Goal: Communication & Community: Share content

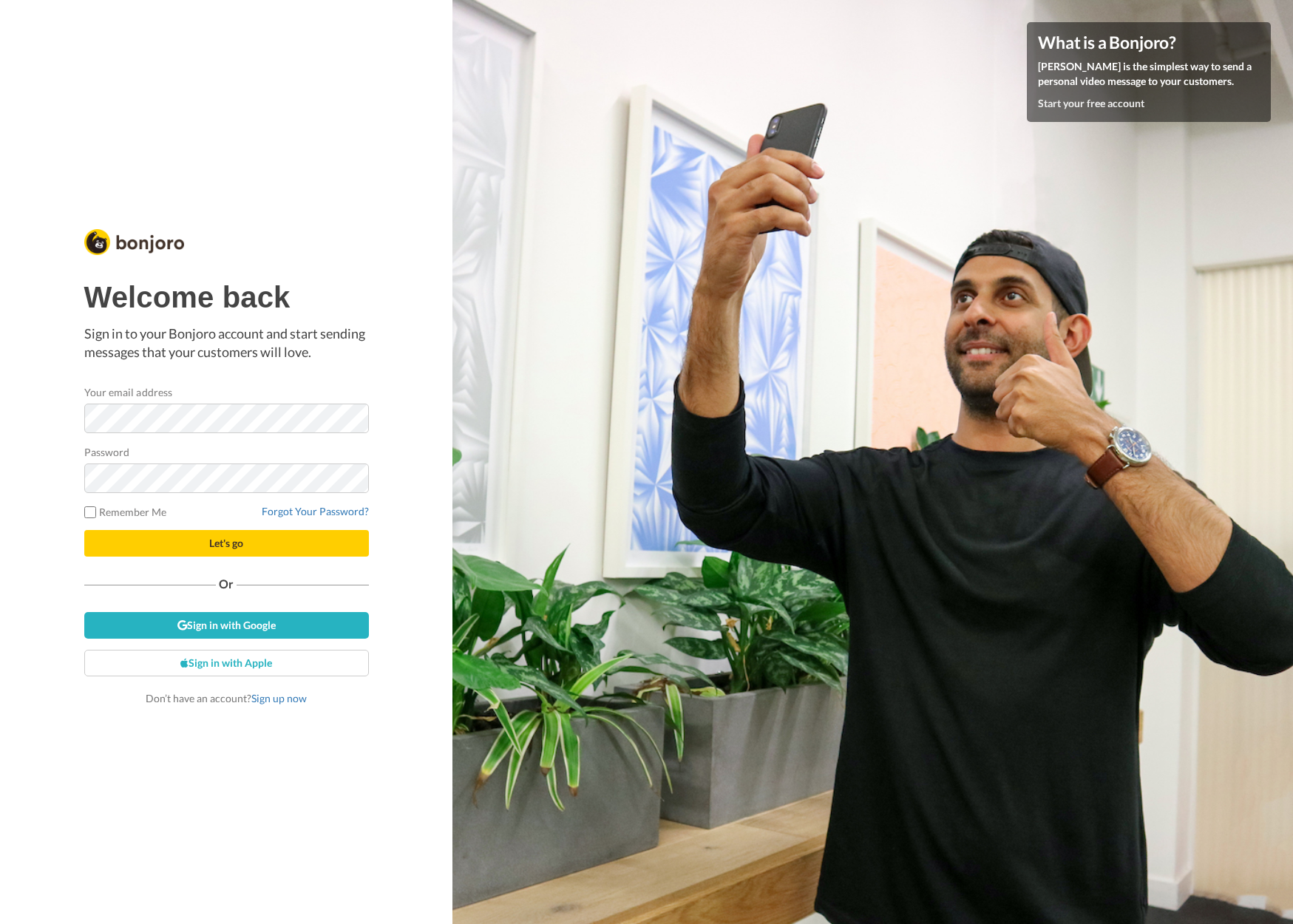
click at [336, 360] on p "Sign in to your Bonjoro account and start sending messages that your customers …" at bounding box center [226, 343] width 284 height 37
click at [249, 623] on link "Sign in with Google" at bounding box center [226, 626] width 284 height 27
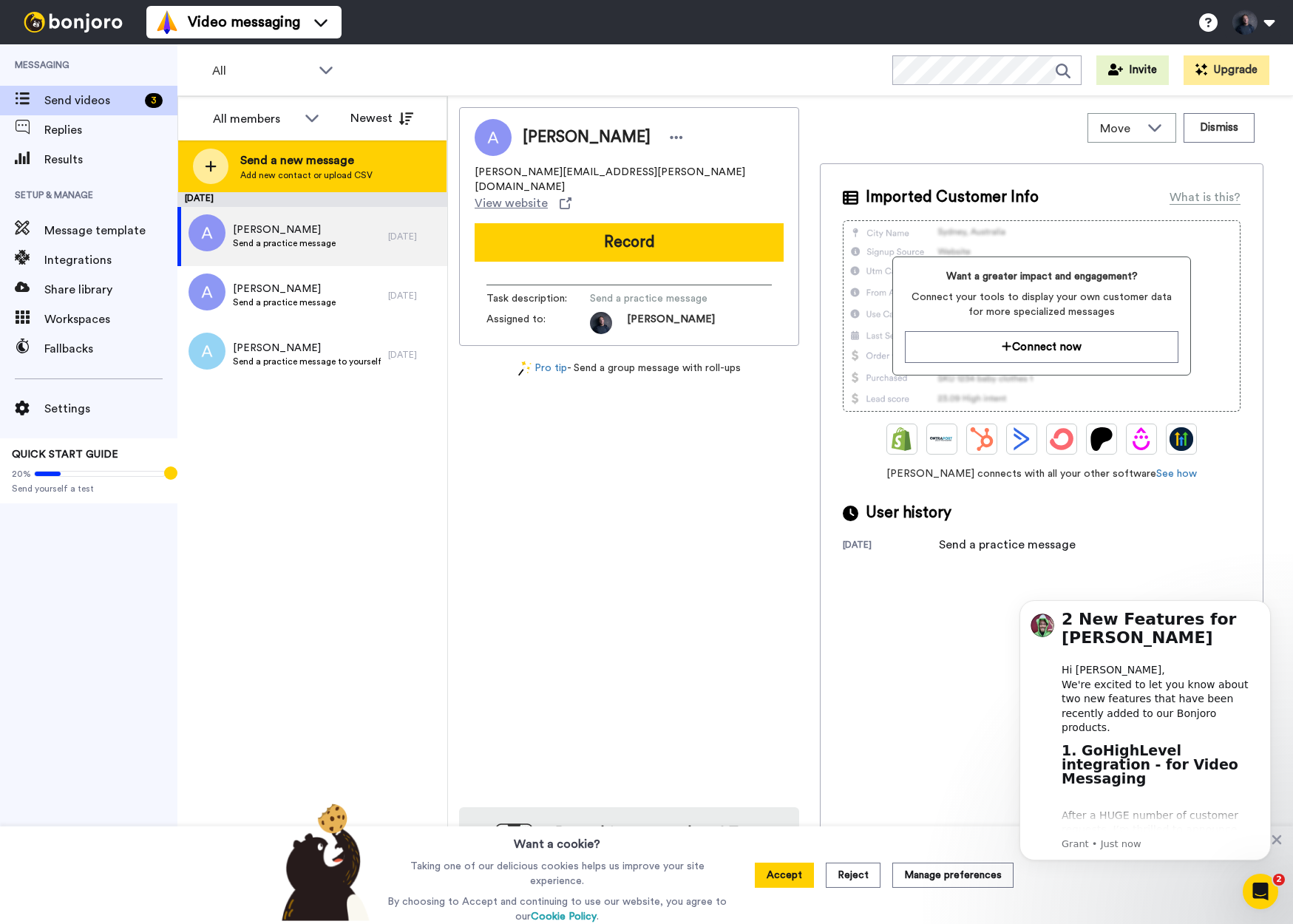
click at [331, 171] on span "Add new contact or upload CSV" at bounding box center [307, 175] width 132 height 12
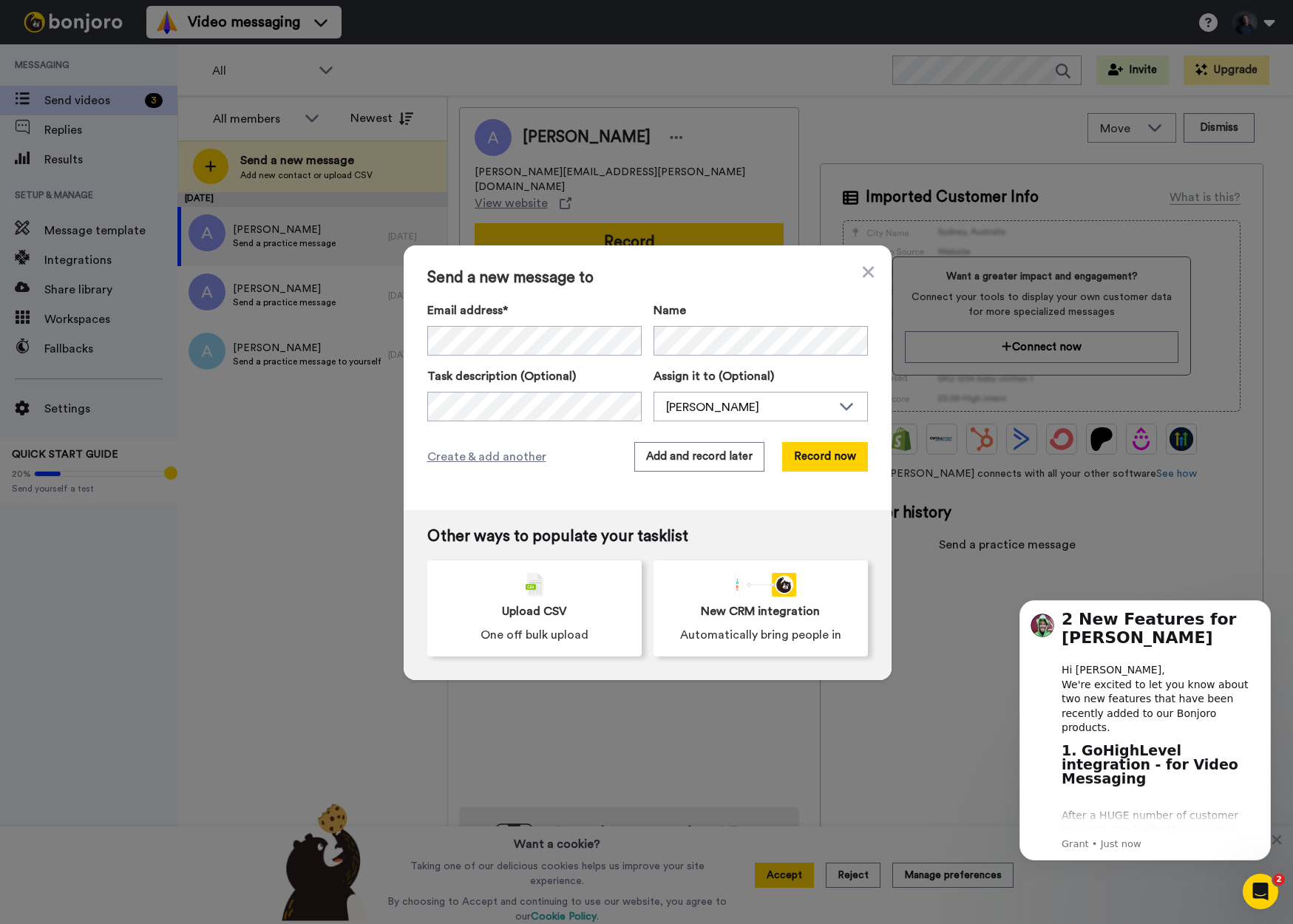
click at [317, 439] on div "Send a new message to Email address* [PERSON_NAME] <[PERSON_NAME][EMAIL_ADDRESS…" at bounding box center [646, 462] width 1293 height 924
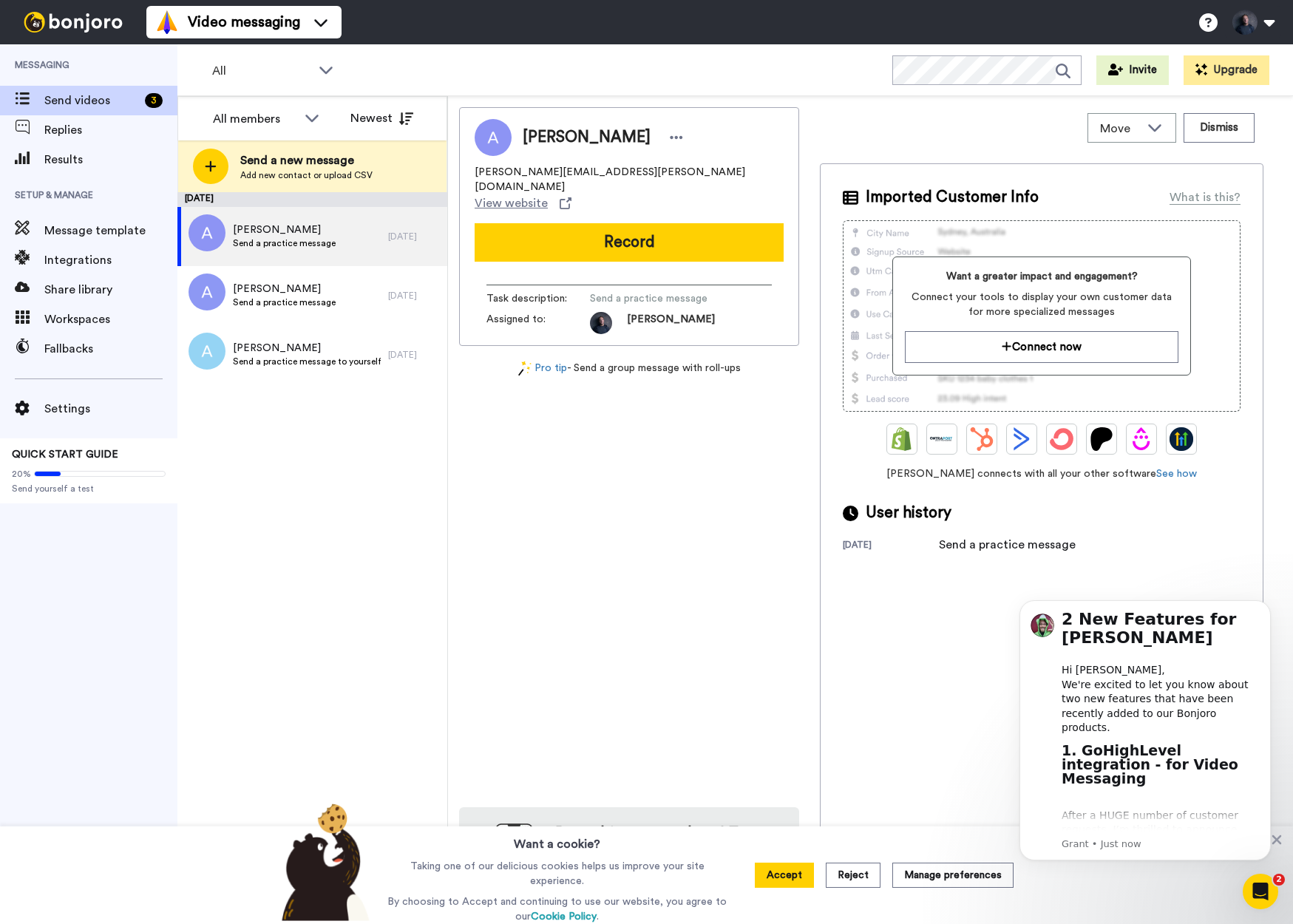
click at [784, 876] on button "Accept" at bounding box center [784, 875] width 59 height 25
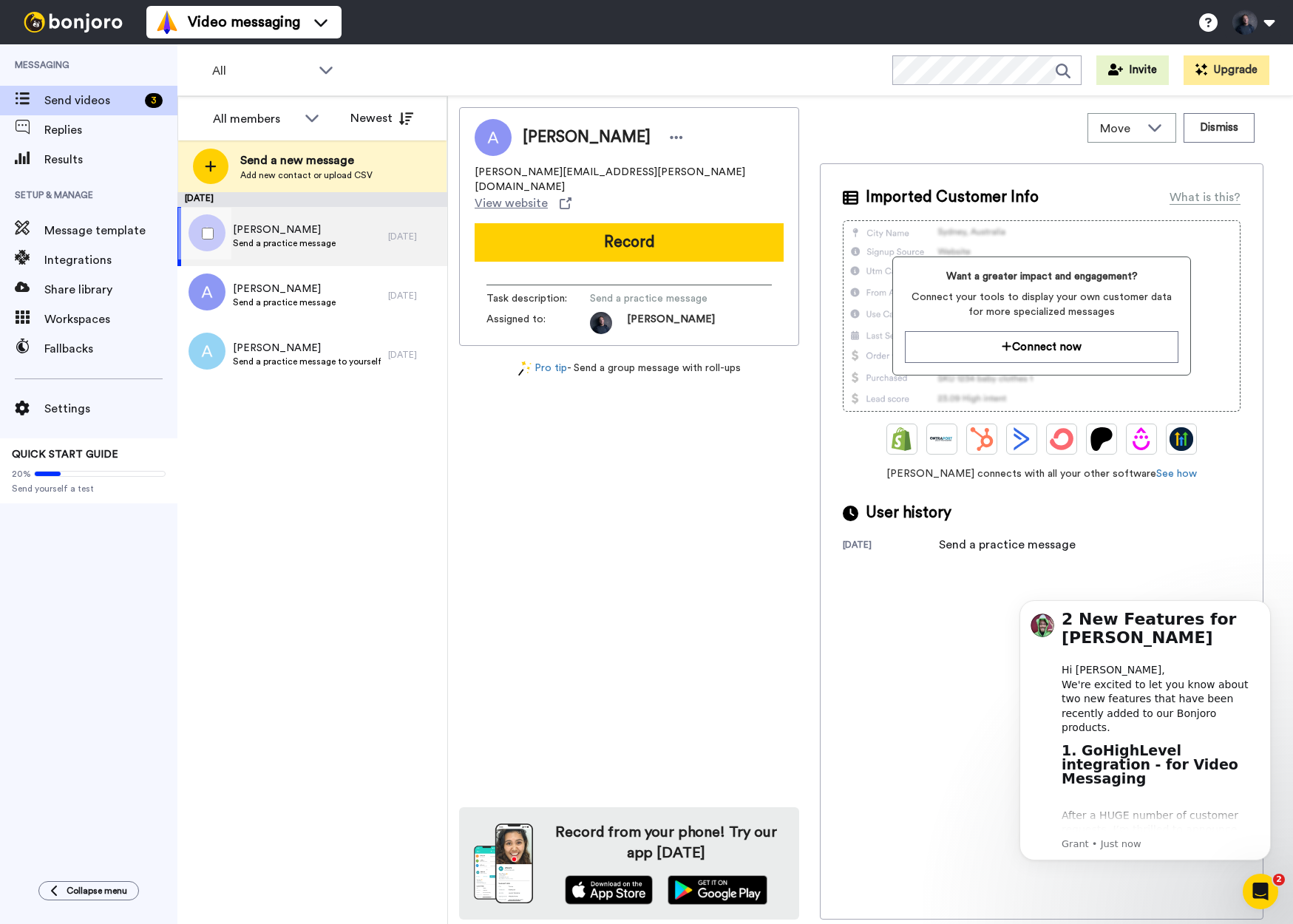
click at [331, 240] on span "Send a practice message" at bounding box center [283, 242] width 102 height 12
click at [313, 290] on span "[PERSON_NAME]" at bounding box center [283, 289] width 102 height 15
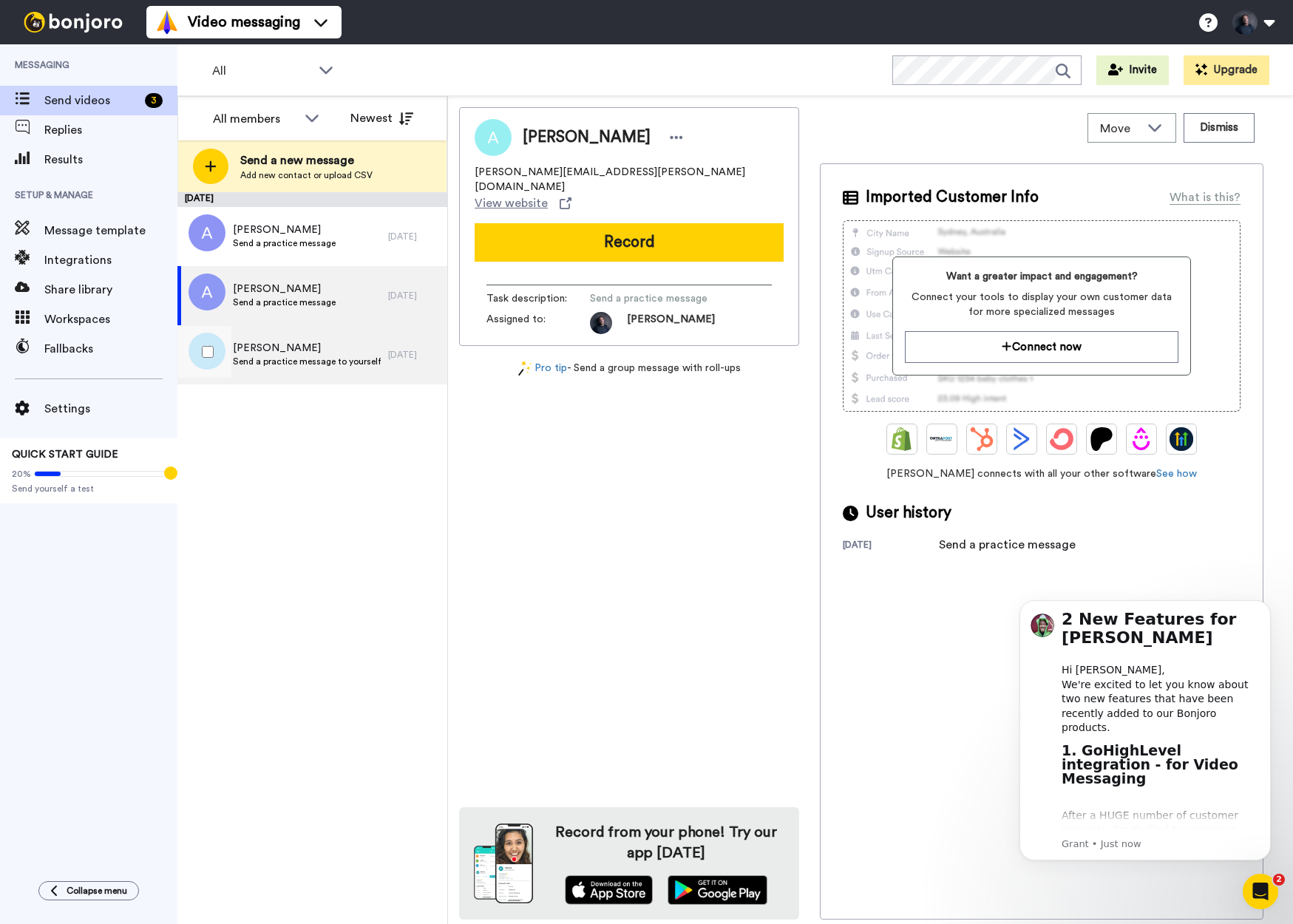
click at [303, 338] on div "[PERSON_NAME] a practice message to yourself" at bounding box center [282, 355] width 210 height 59
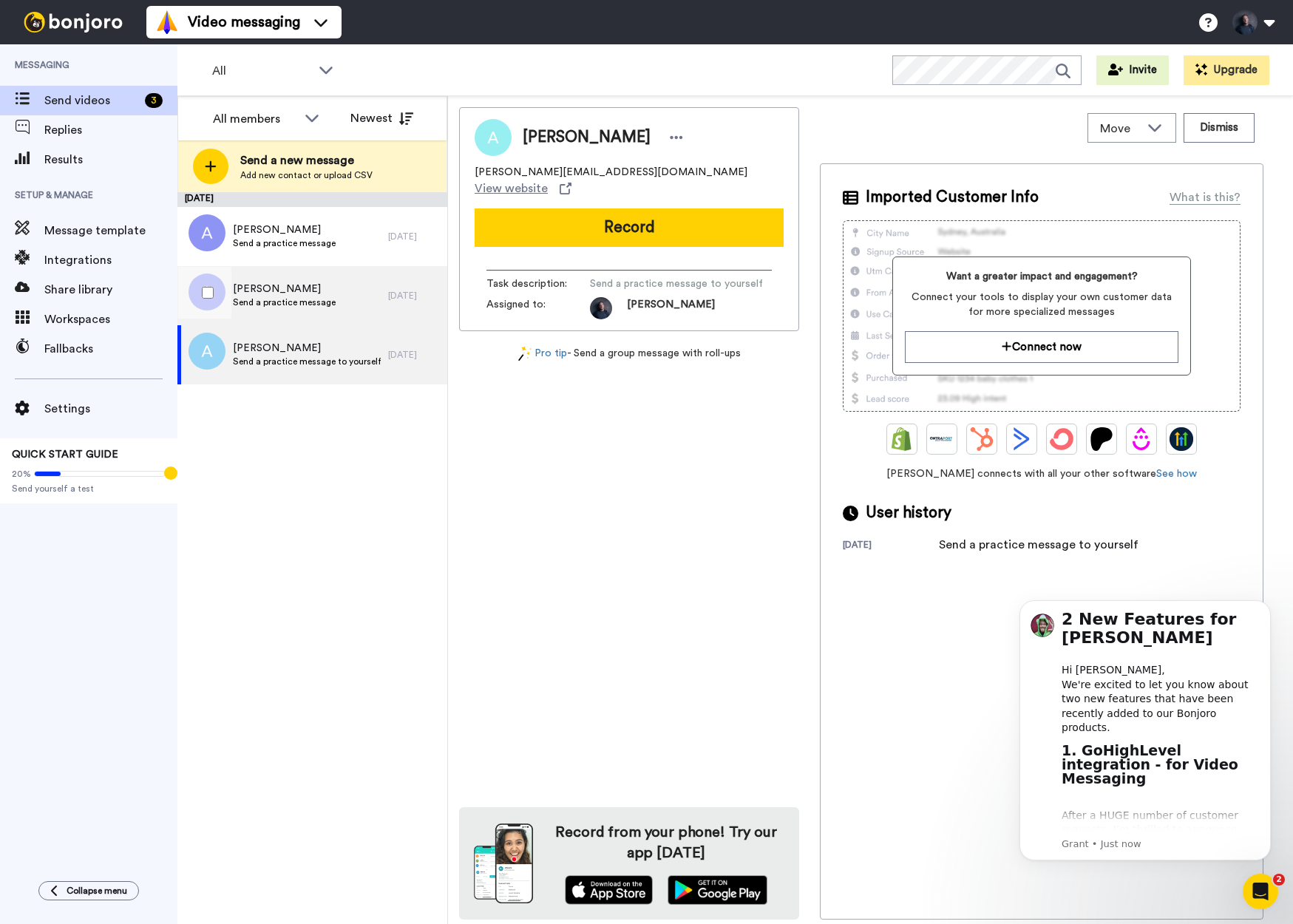
click at [302, 288] on span "[PERSON_NAME]" at bounding box center [283, 289] width 102 height 15
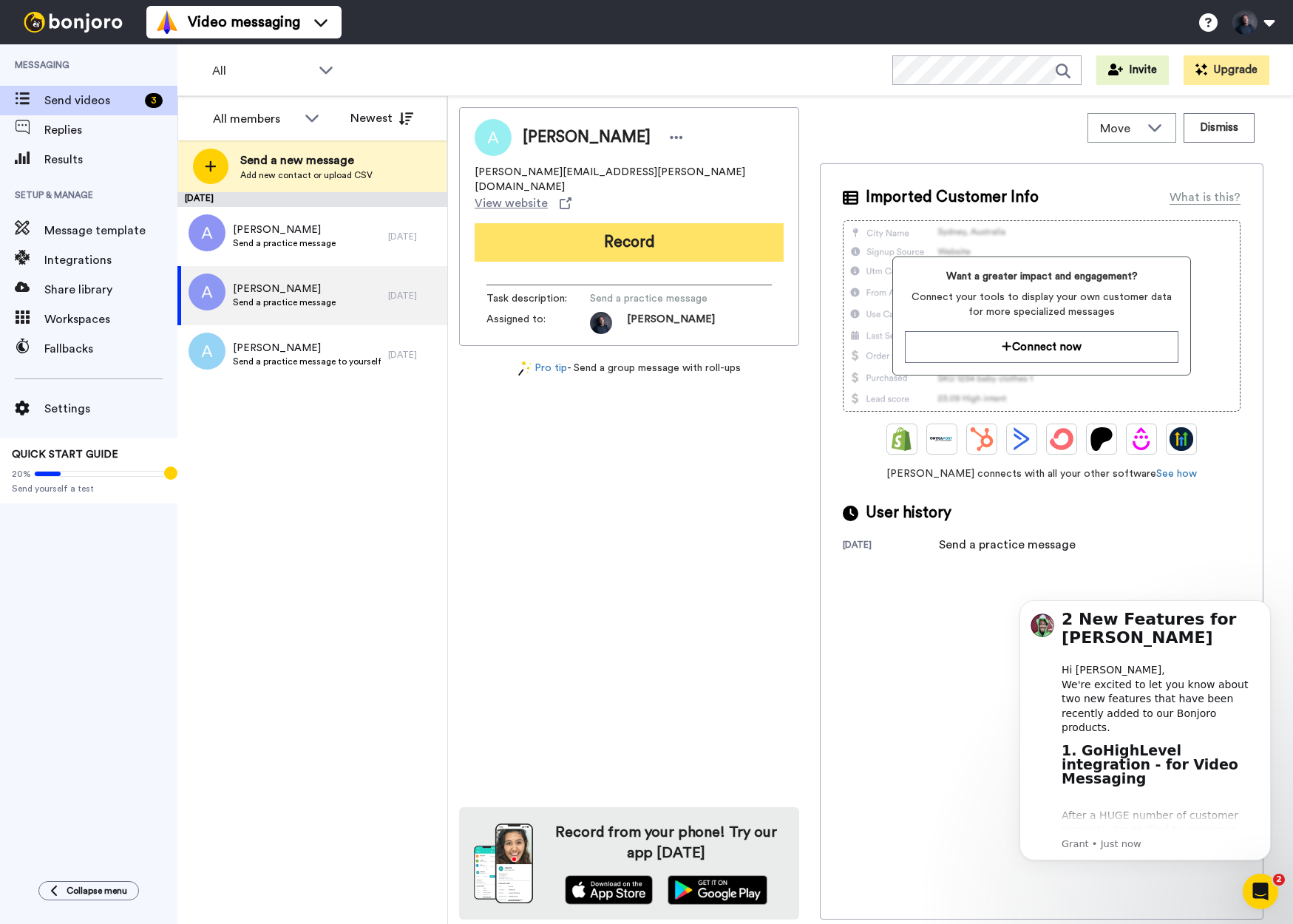
click at [640, 223] on button "Record" at bounding box center [629, 241] width 309 height 38
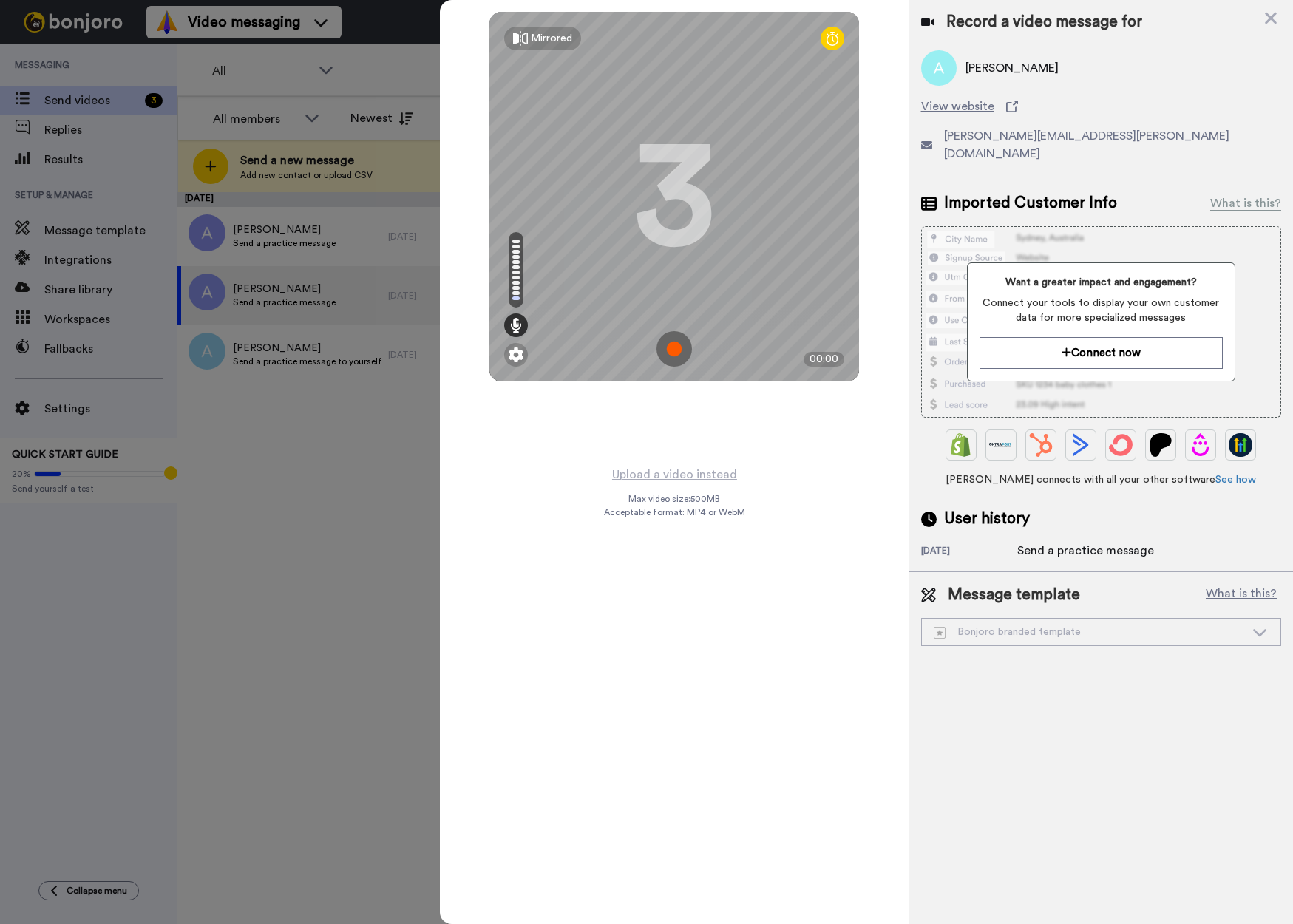
click at [673, 352] on img at bounding box center [675, 349] width 36 height 36
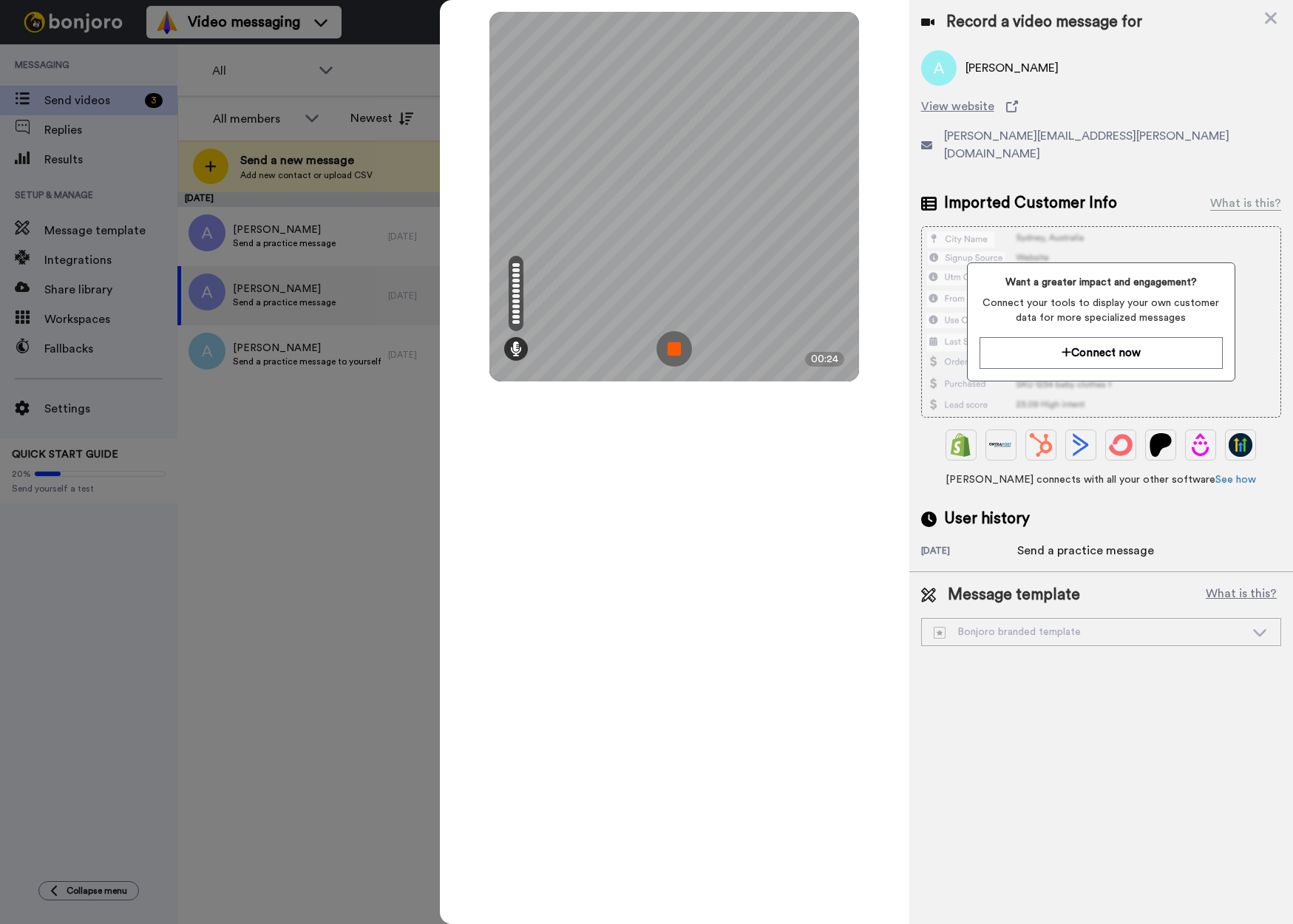
click at [678, 349] on img at bounding box center [675, 349] width 36 height 36
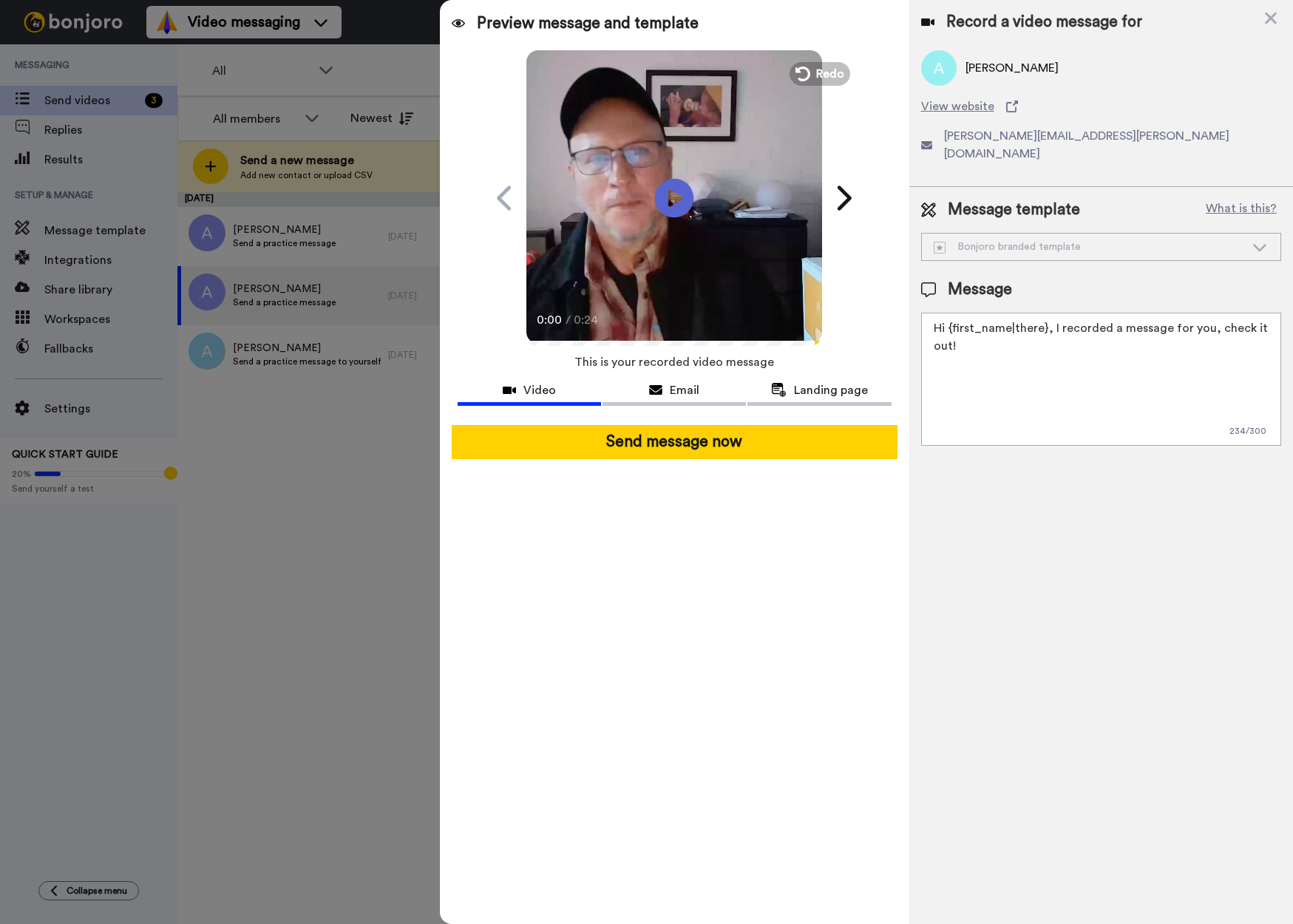
click at [673, 206] on icon at bounding box center [675, 198] width 39 height 39
click at [652, 266] on video at bounding box center [675, 196] width 296 height 296
click at [1028, 240] on div "Bonjoro branded template" at bounding box center [1089, 247] width 311 height 15
click at [1260, 240] on icon at bounding box center [1259, 247] width 18 height 15
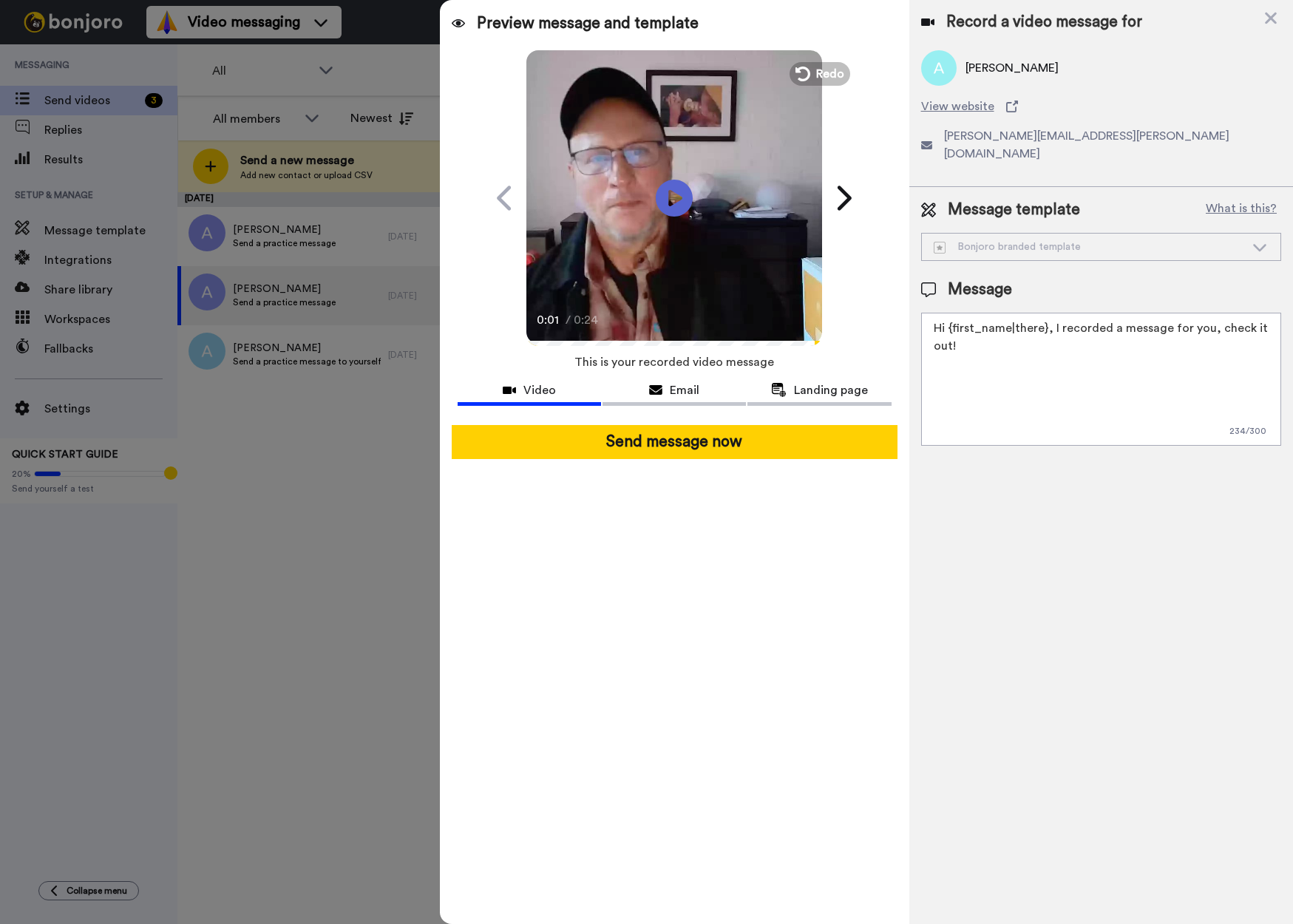
click at [1160, 342] on textarea "Hi {first_name|there}, I recorded a message for you, check it out!" at bounding box center [1101, 379] width 360 height 133
click at [680, 395] on span "Email" at bounding box center [683, 390] width 29 height 18
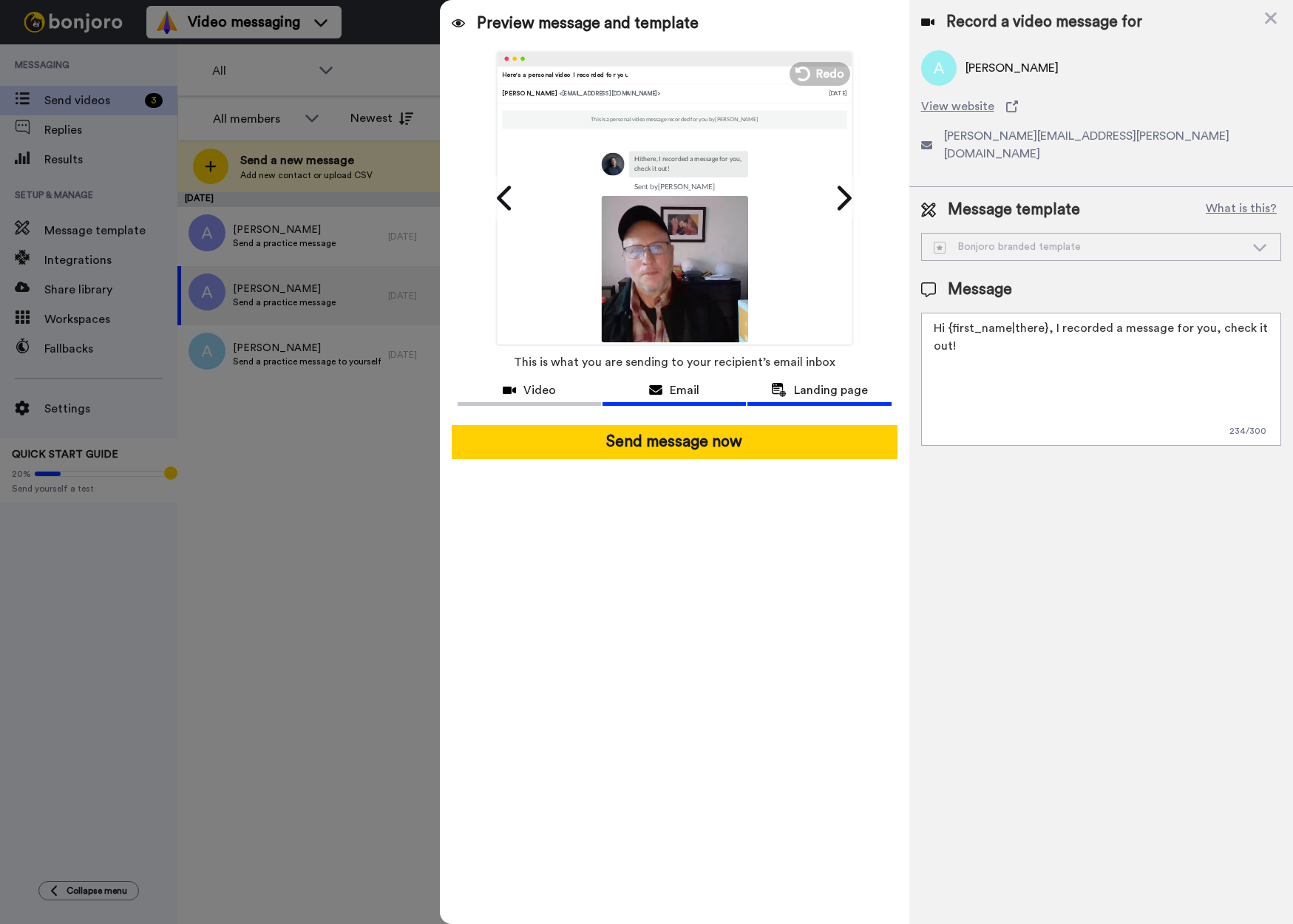
click at [795, 395] on span "Landing page" at bounding box center [831, 390] width 74 height 18
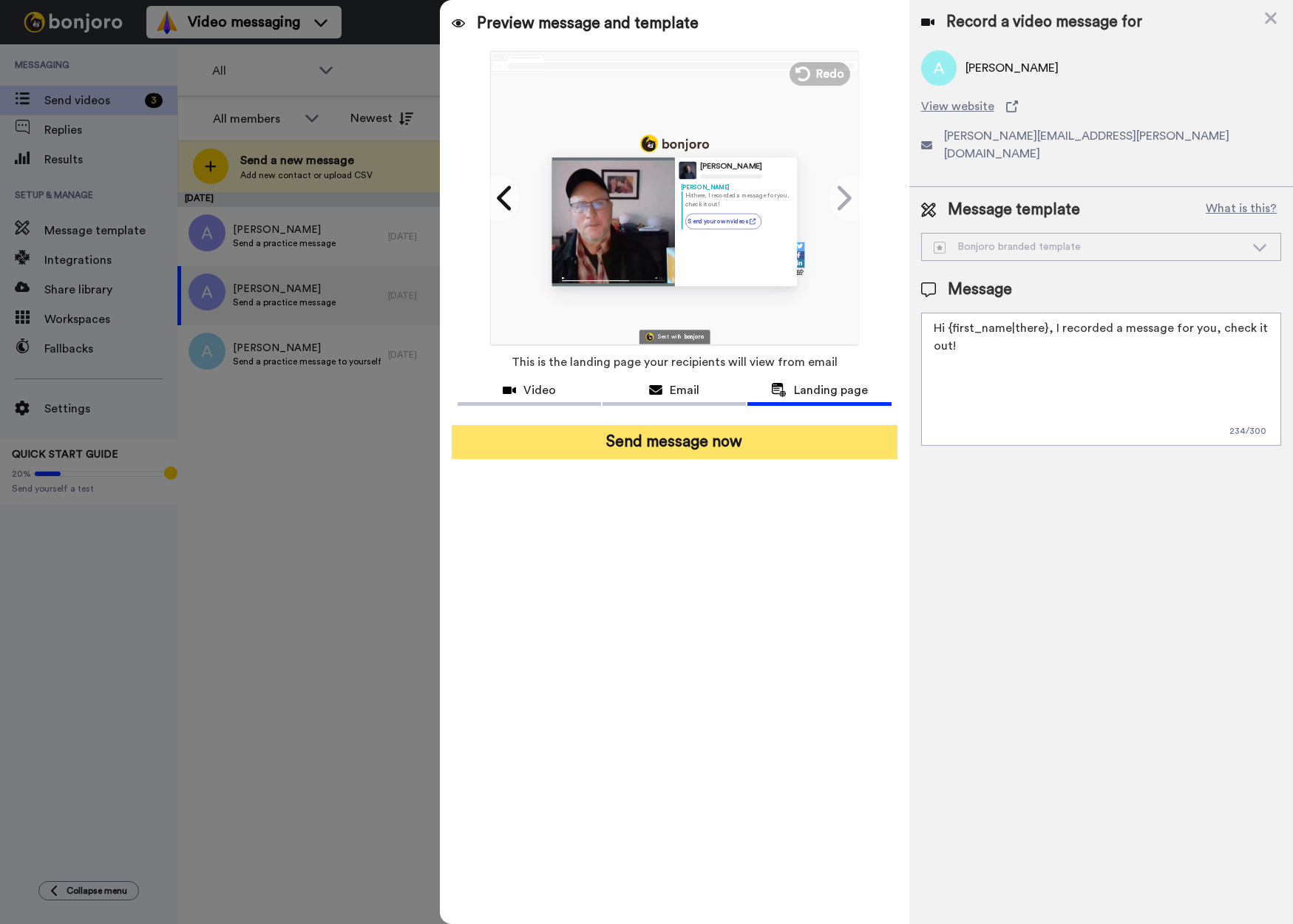
click at [652, 446] on button "Send message now" at bounding box center [675, 442] width 446 height 34
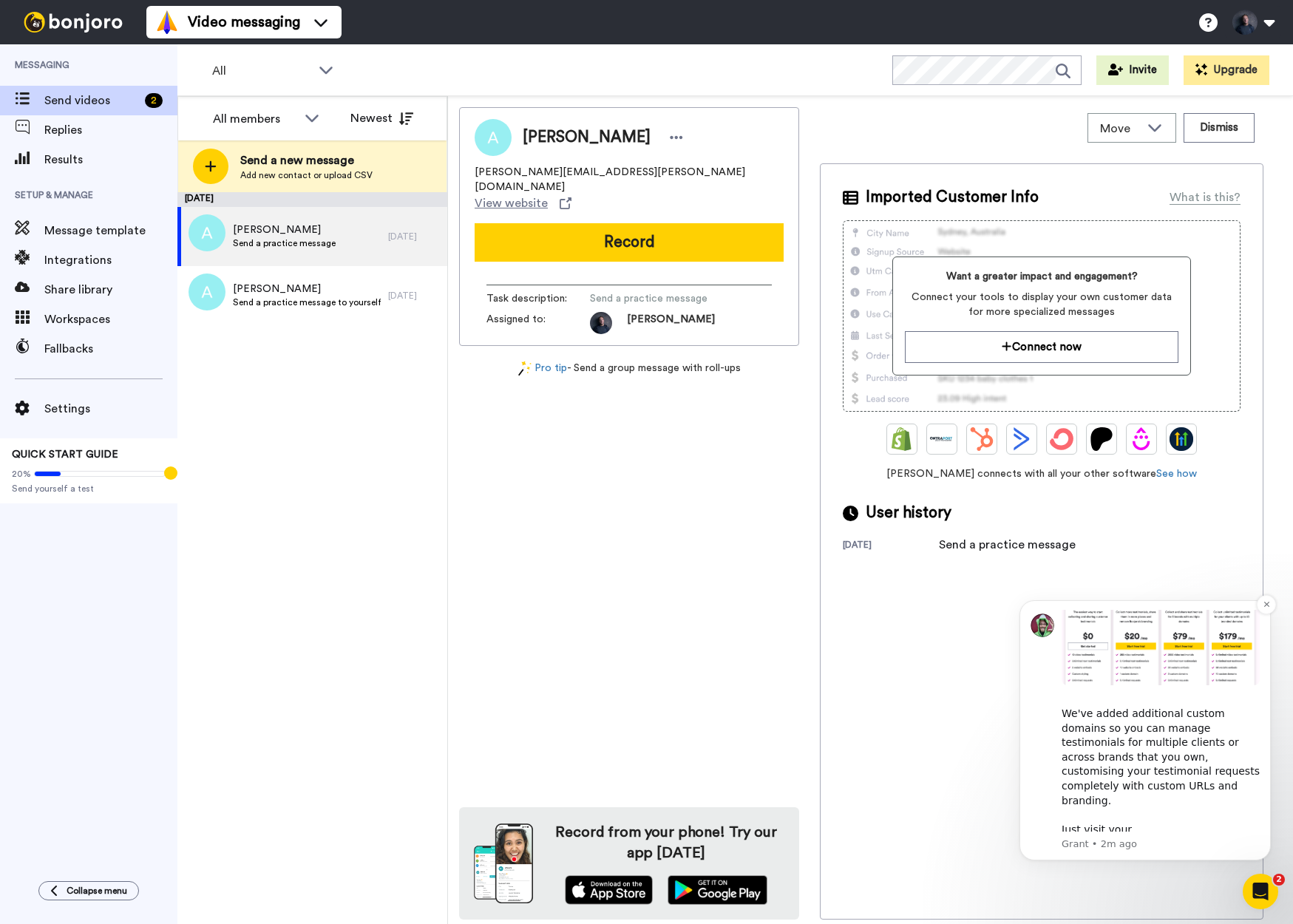
scroll to position [583, 0]
click at [1264, 607] on icon "Dismiss notification" at bounding box center [1266, 604] width 5 height 5
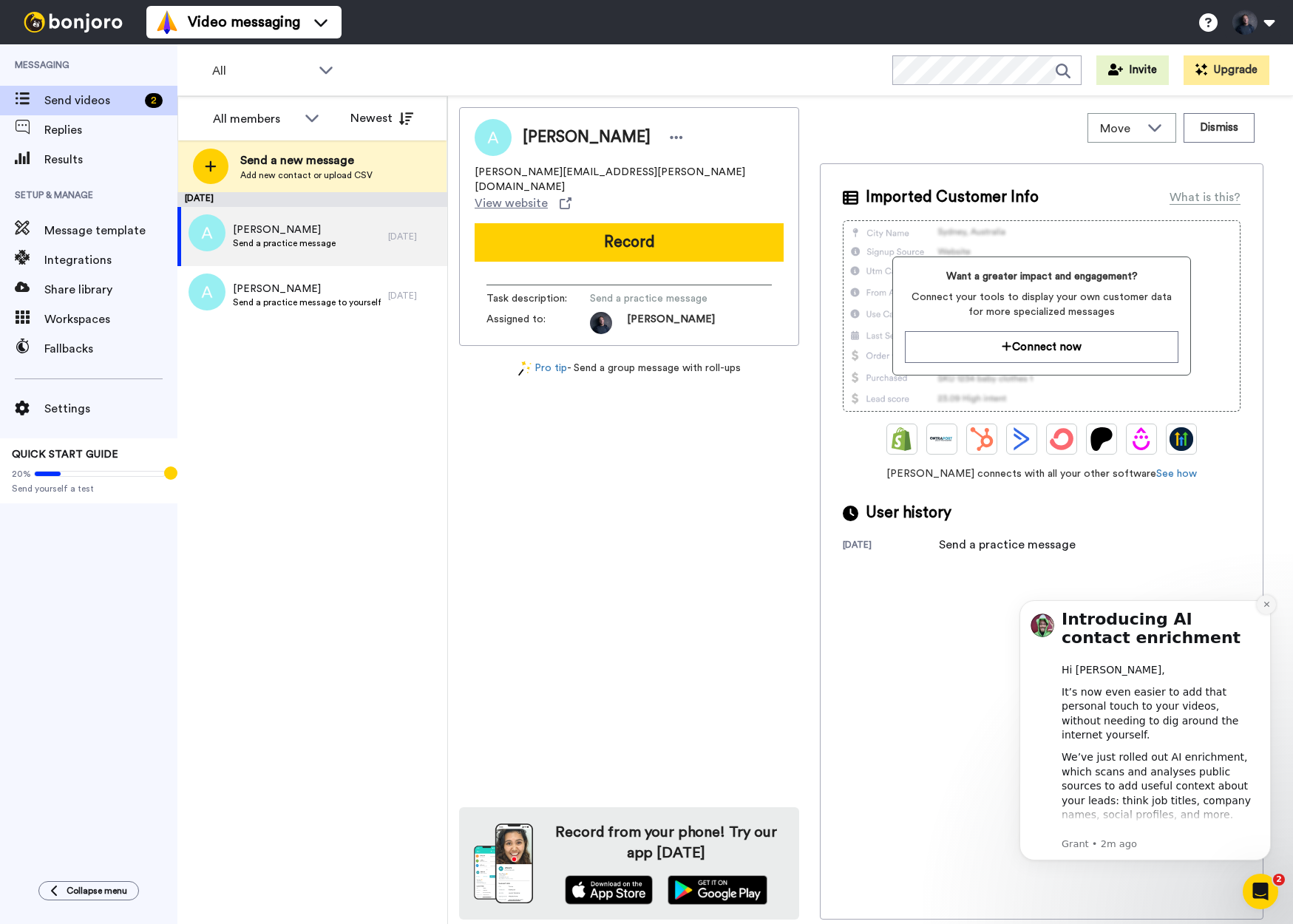
click at [1265, 608] on icon "Dismiss notification" at bounding box center [1266, 604] width 8 height 8
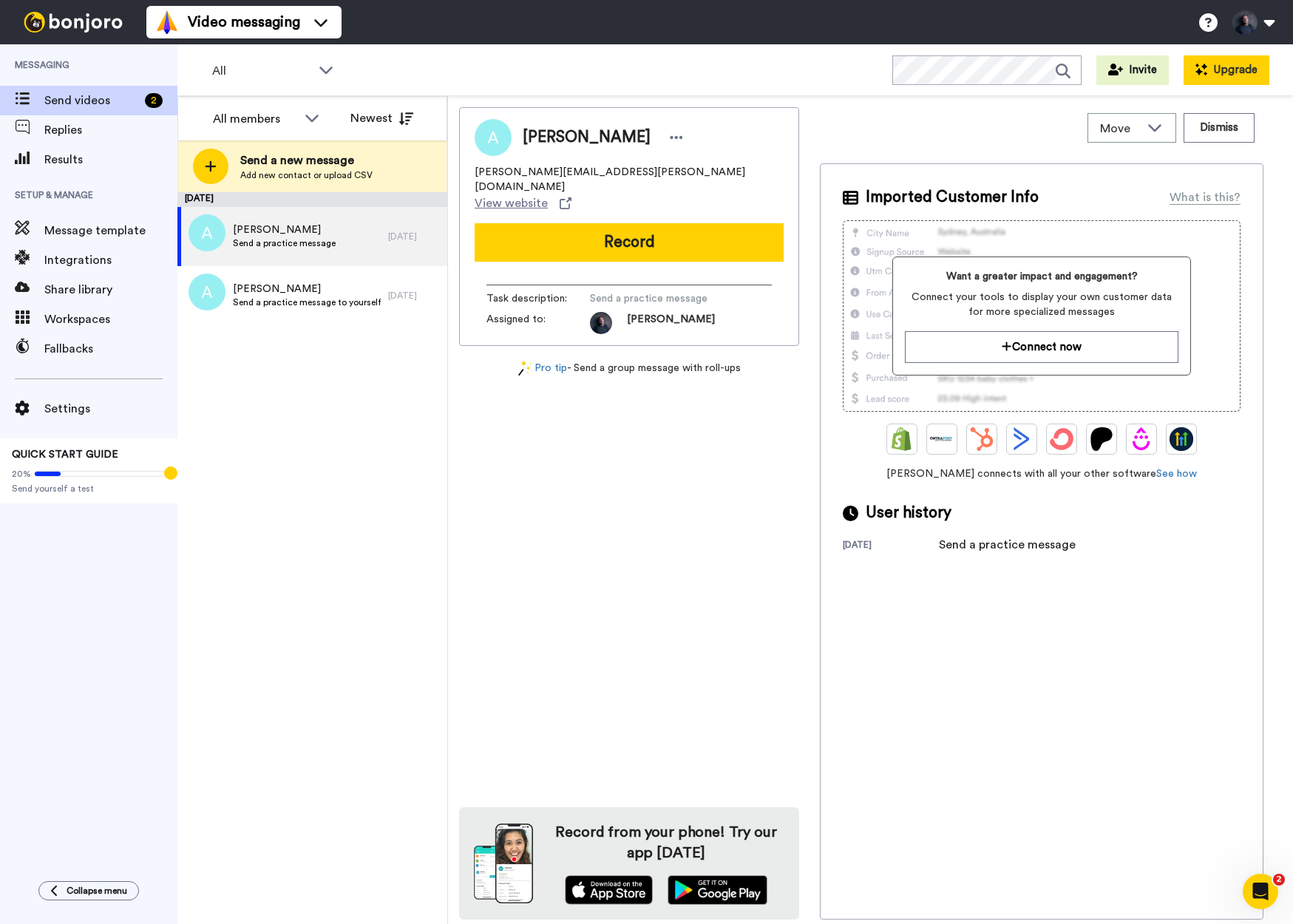
click at [1204, 67] on icon at bounding box center [1204, 66] width 6 height 6
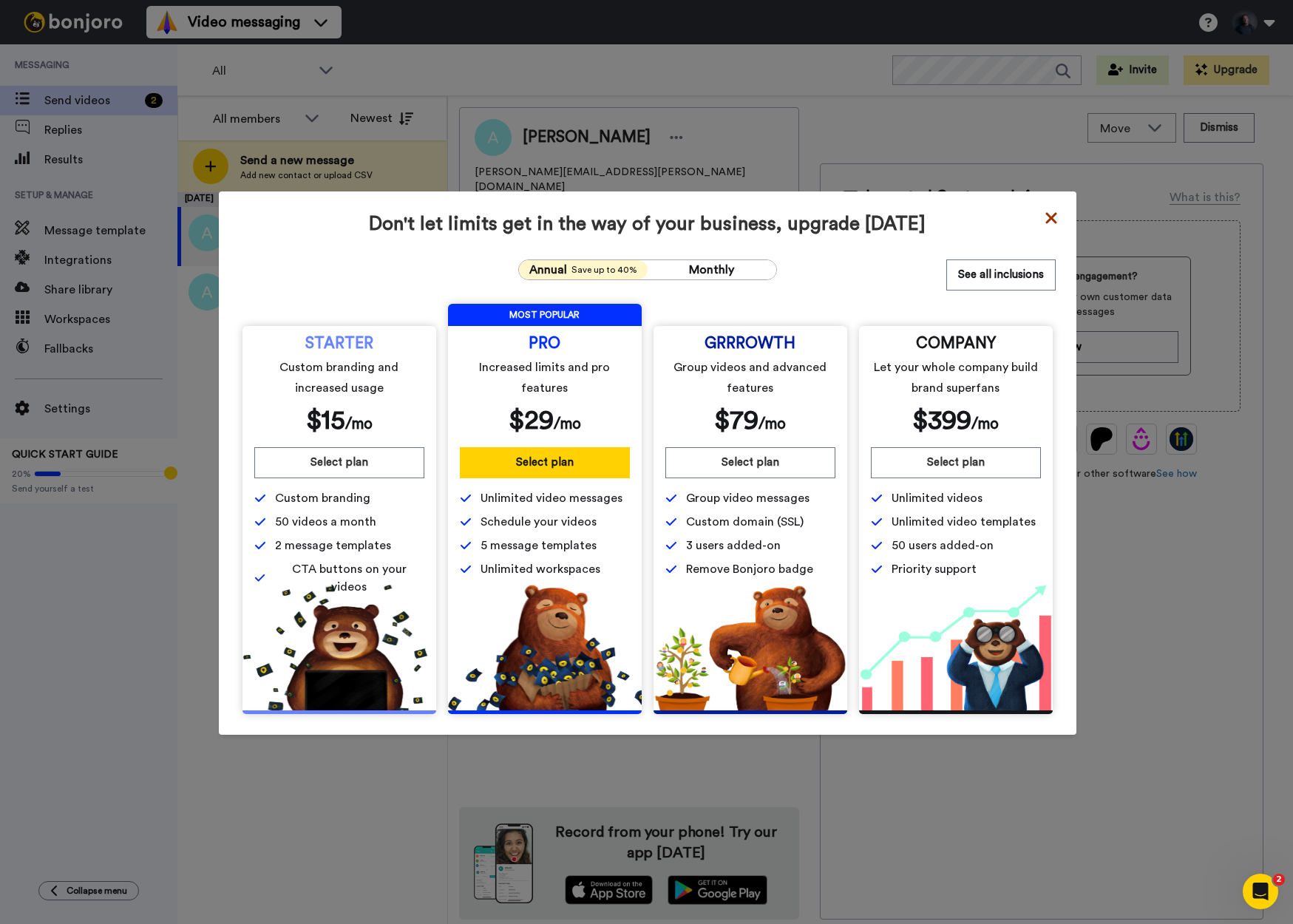
click at [1054, 219] on icon at bounding box center [1051, 218] width 15 height 18
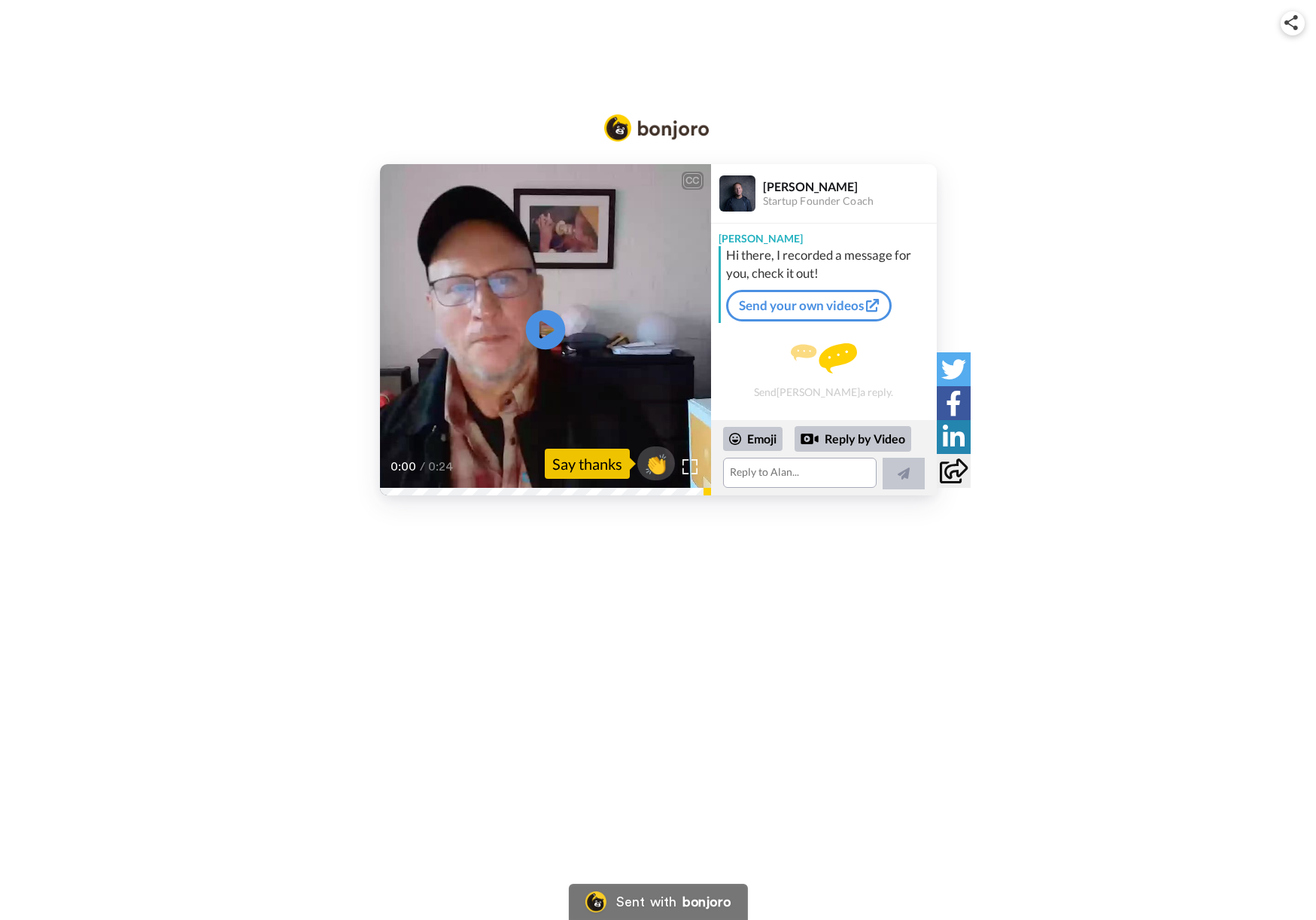
click at [551, 338] on icon at bounding box center [545, 330] width 40 height 40
click at [658, 466] on span "👏" at bounding box center [656, 463] width 47 height 30
